Goal: Task Accomplishment & Management: Use online tool/utility

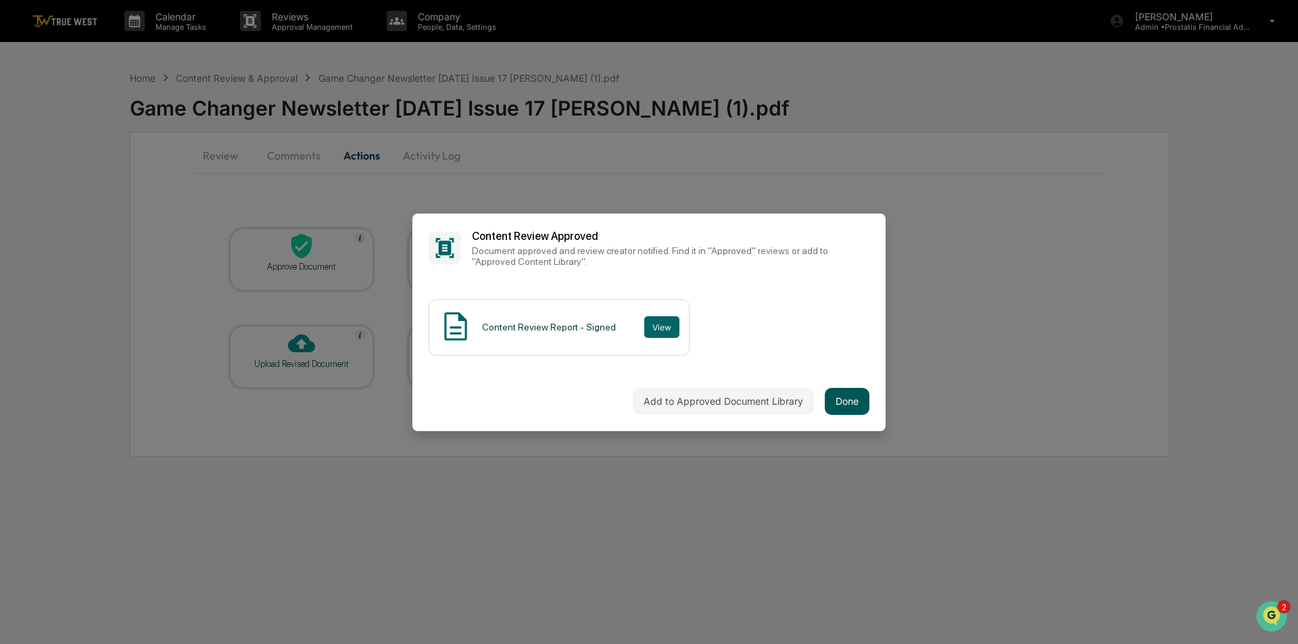
click at [856, 403] on button "Done" at bounding box center [847, 401] width 45 height 27
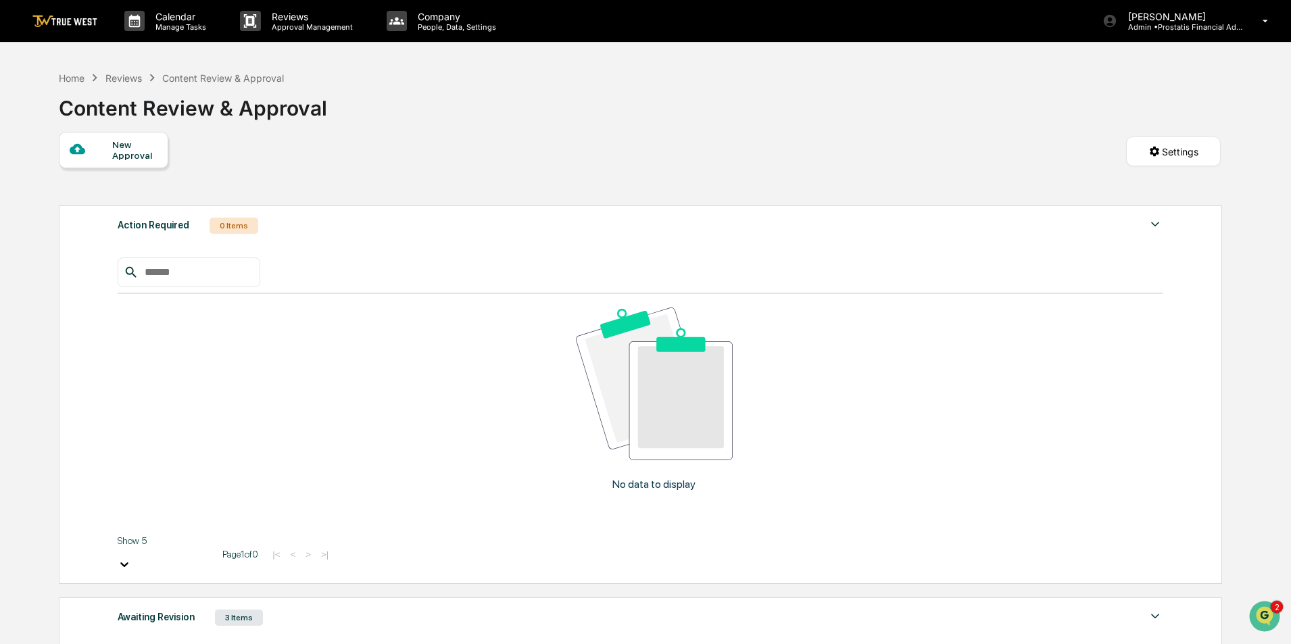
click at [291, 608] on div "Awaiting Revision 3 Items" at bounding box center [641, 617] width 1046 height 19
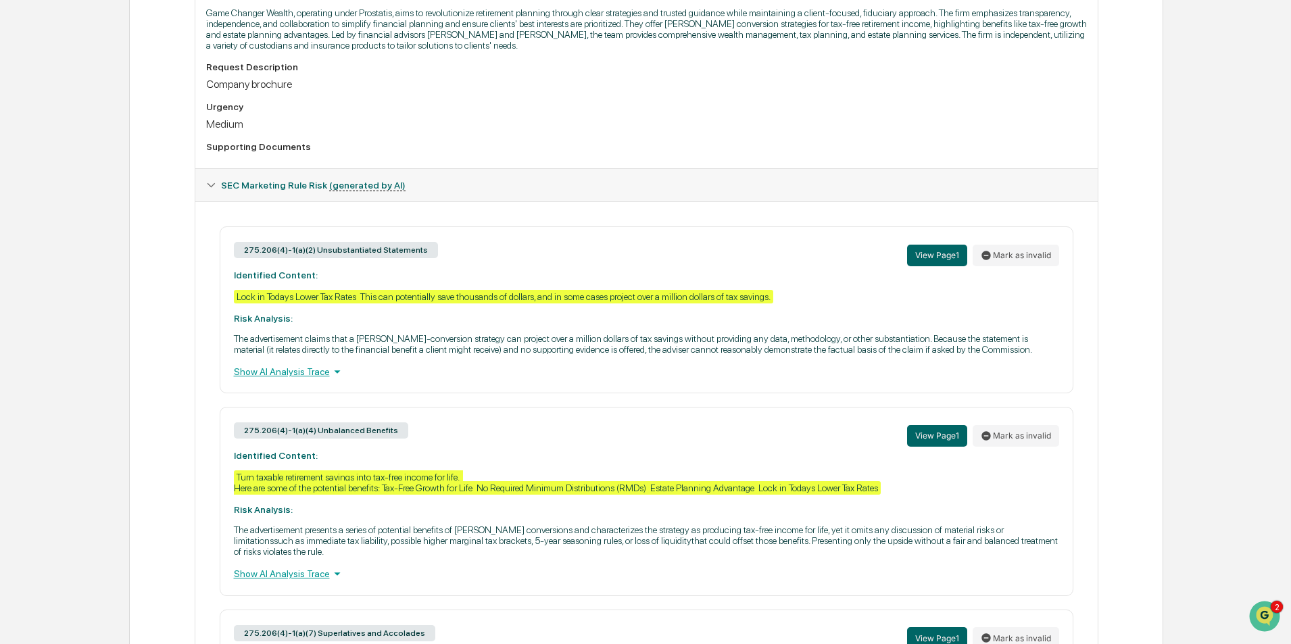
scroll to position [606, 0]
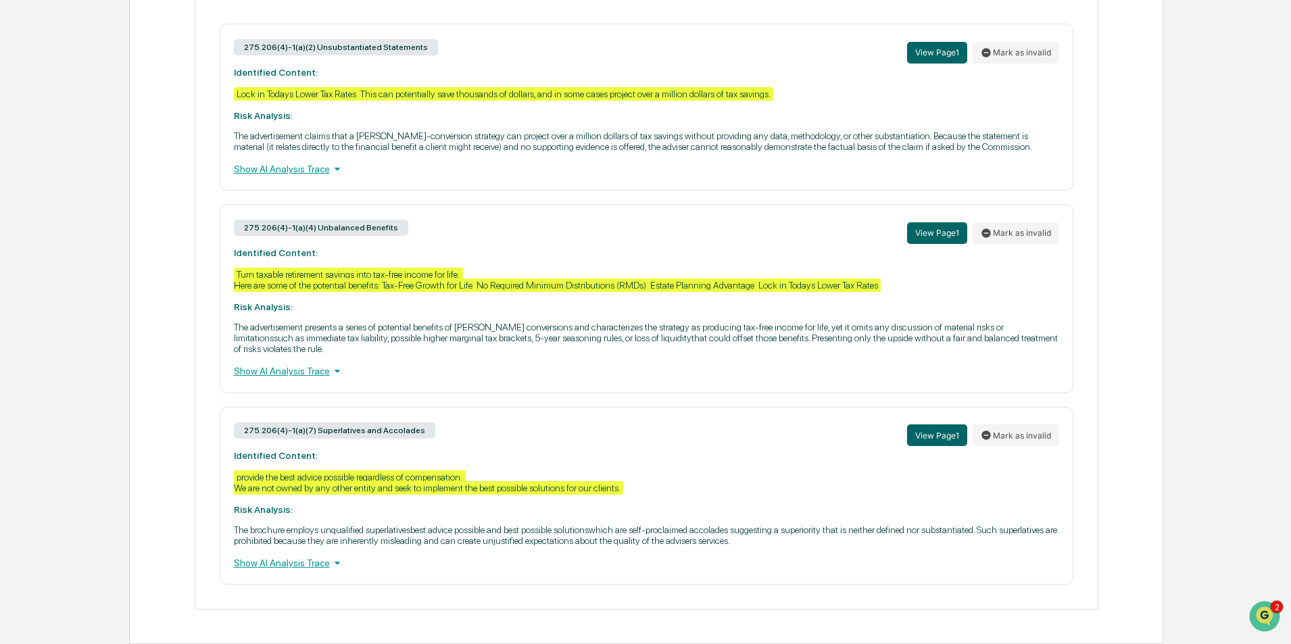
click at [265, 373] on div "Show AI Analysis Trace" at bounding box center [646, 371] width 825 height 15
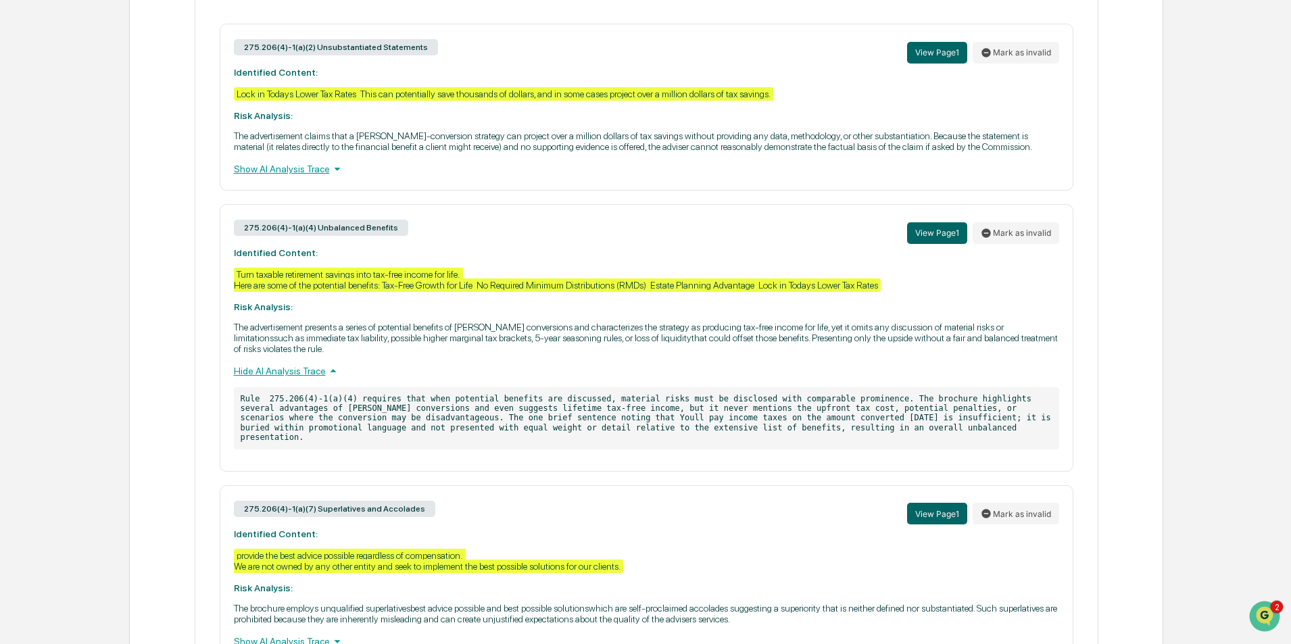
click at [317, 170] on div "Show AI Analysis Trace" at bounding box center [646, 169] width 825 height 15
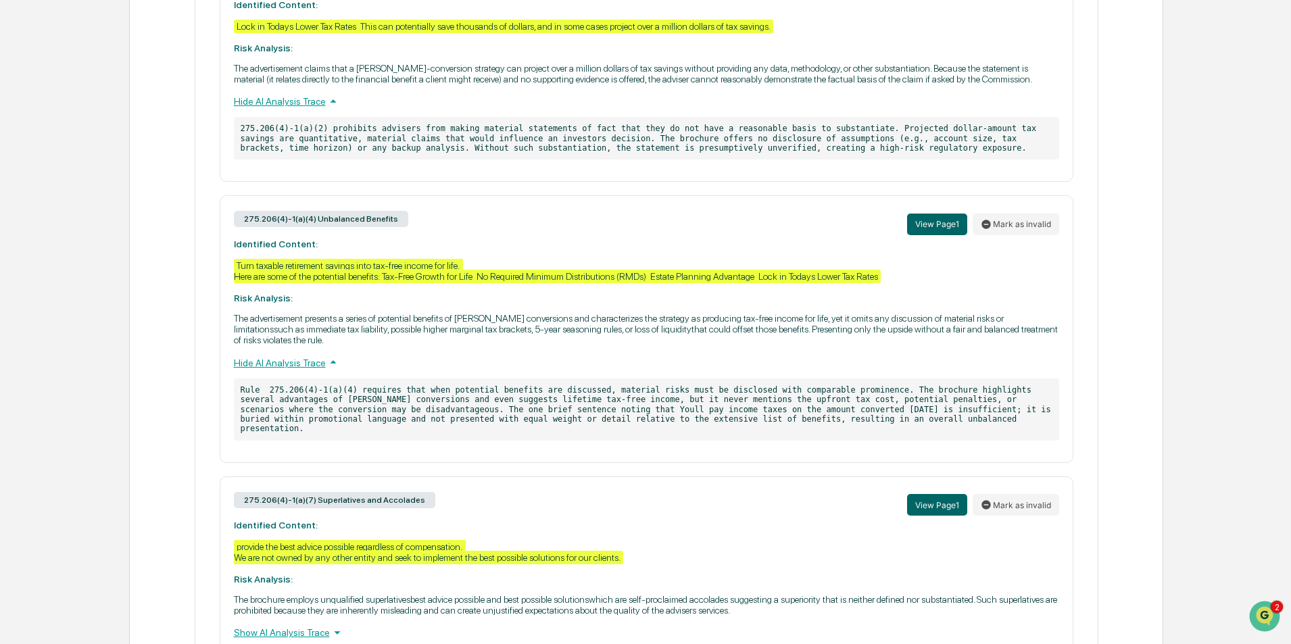
scroll to position [734, 0]
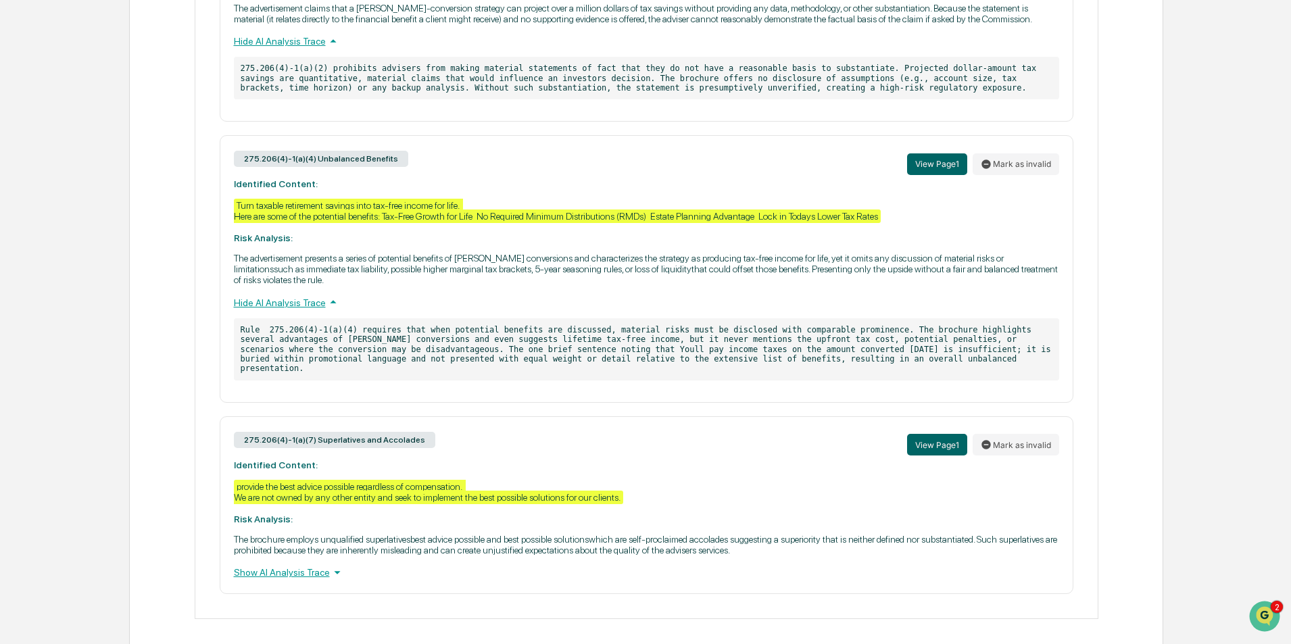
click at [321, 565] on div "Show AI Analysis Trace" at bounding box center [646, 572] width 825 height 15
